Goal: Navigation & Orientation: Go to known website

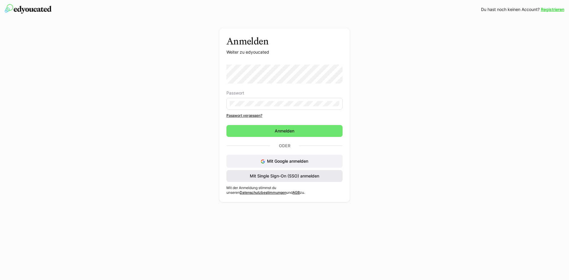
click at [319, 179] on span "Mit Single Sign-On (SSO) anmelden" at bounding box center [284, 176] width 116 height 12
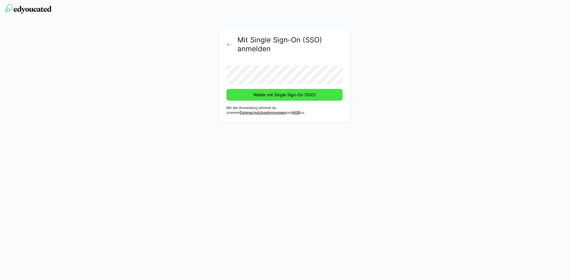
click at [296, 95] on span "Weiter mit Single Sign-On (SSO)" at bounding box center [285, 95] width 64 height 6
